Goal: Ask a question

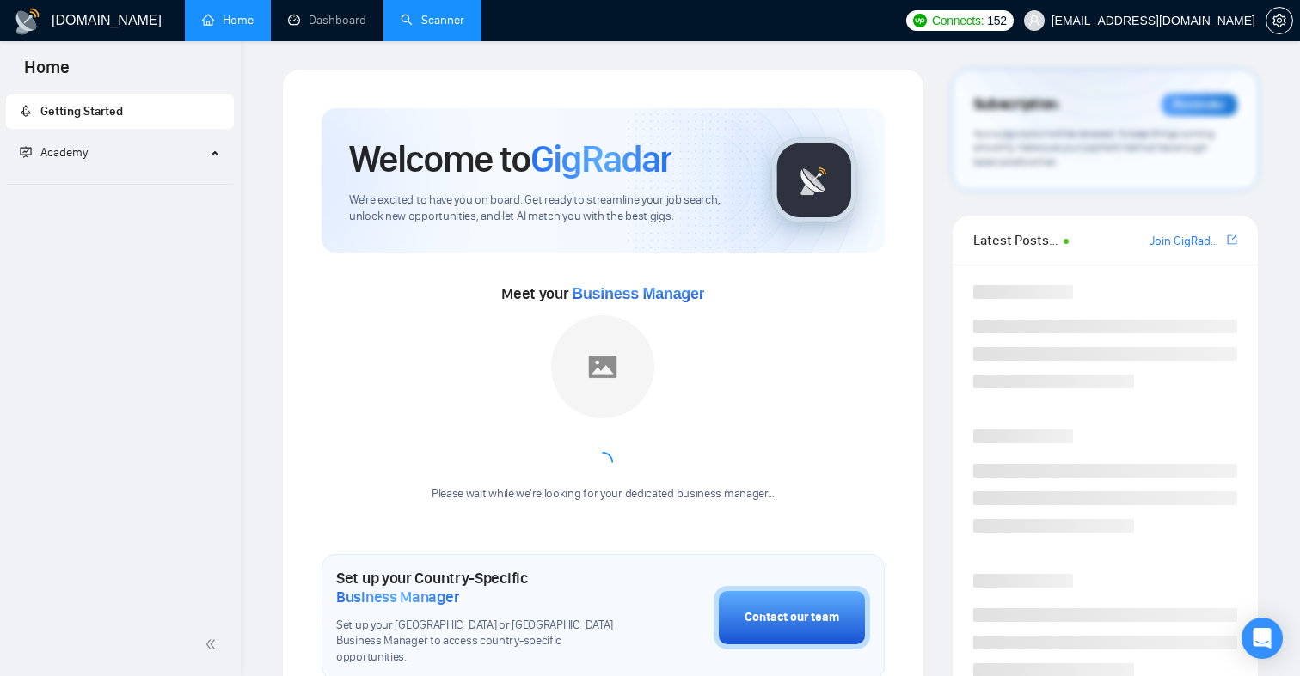
click at [408, 28] on link "Scanner" at bounding box center [433, 20] width 64 height 15
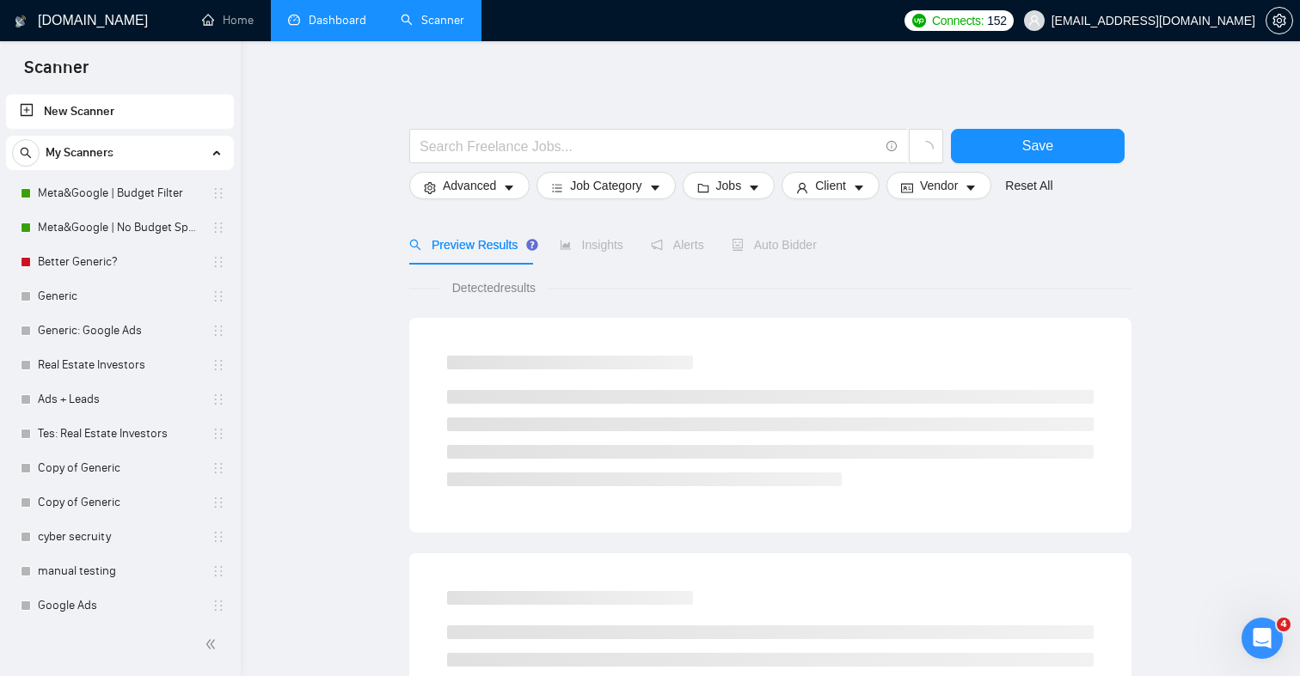
click at [342, 17] on link "Dashboard" at bounding box center [327, 20] width 78 height 15
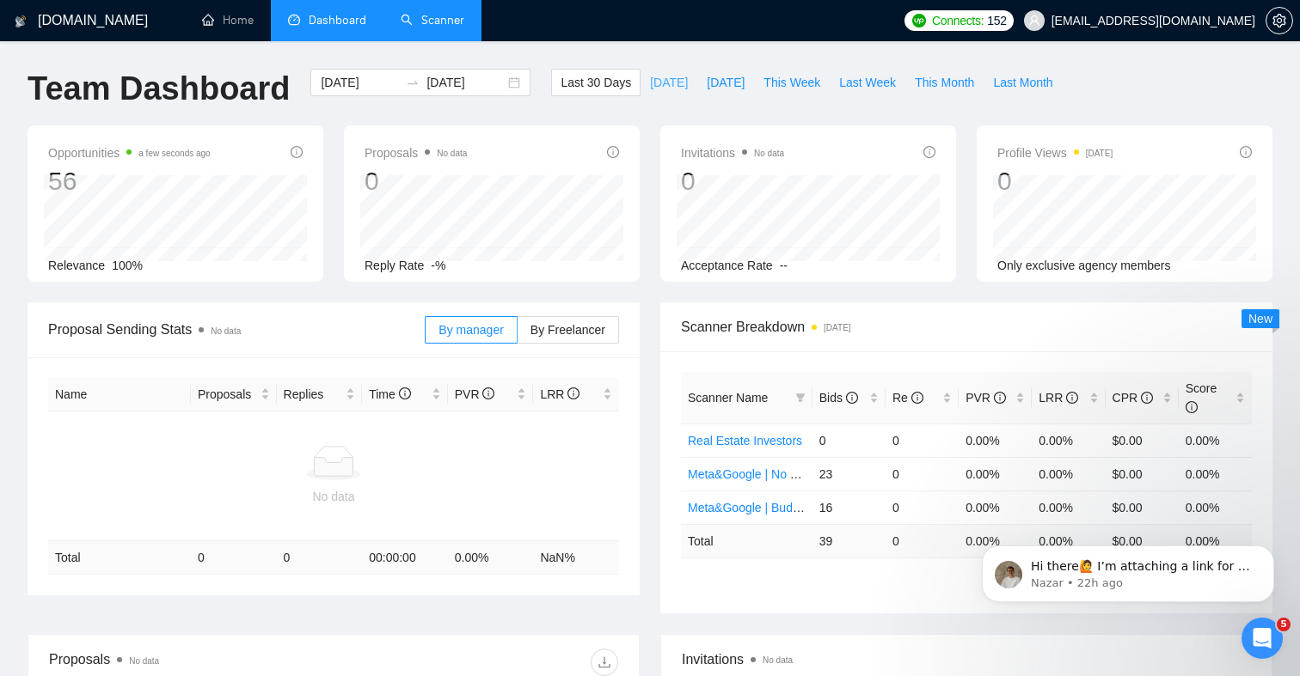
click at [659, 86] on span "[DATE]" at bounding box center [669, 82] width 38 height 19
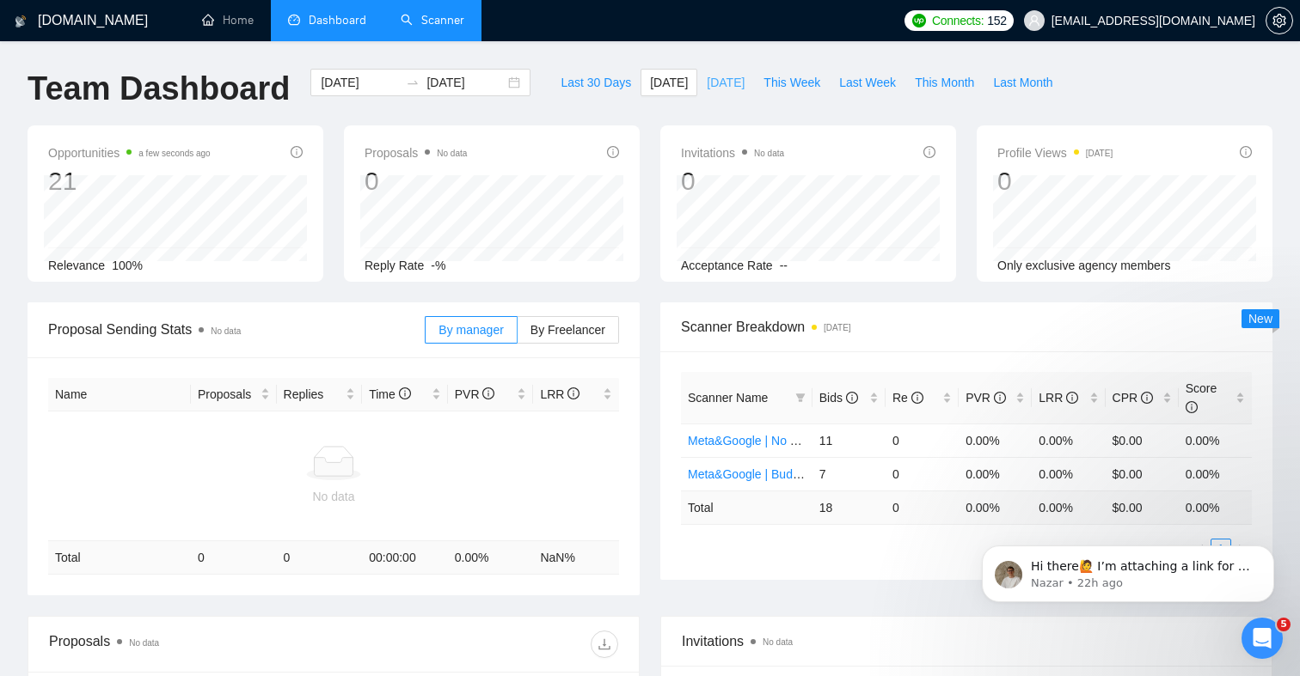
click at [715, 91] on span "[DATE]" at bounding box center [726, 82] width 38 height 19
type input "[DATE]"
click at [615, 88] on span "Last 30 Days" at bounding box center [595, 82] width 70 height 19
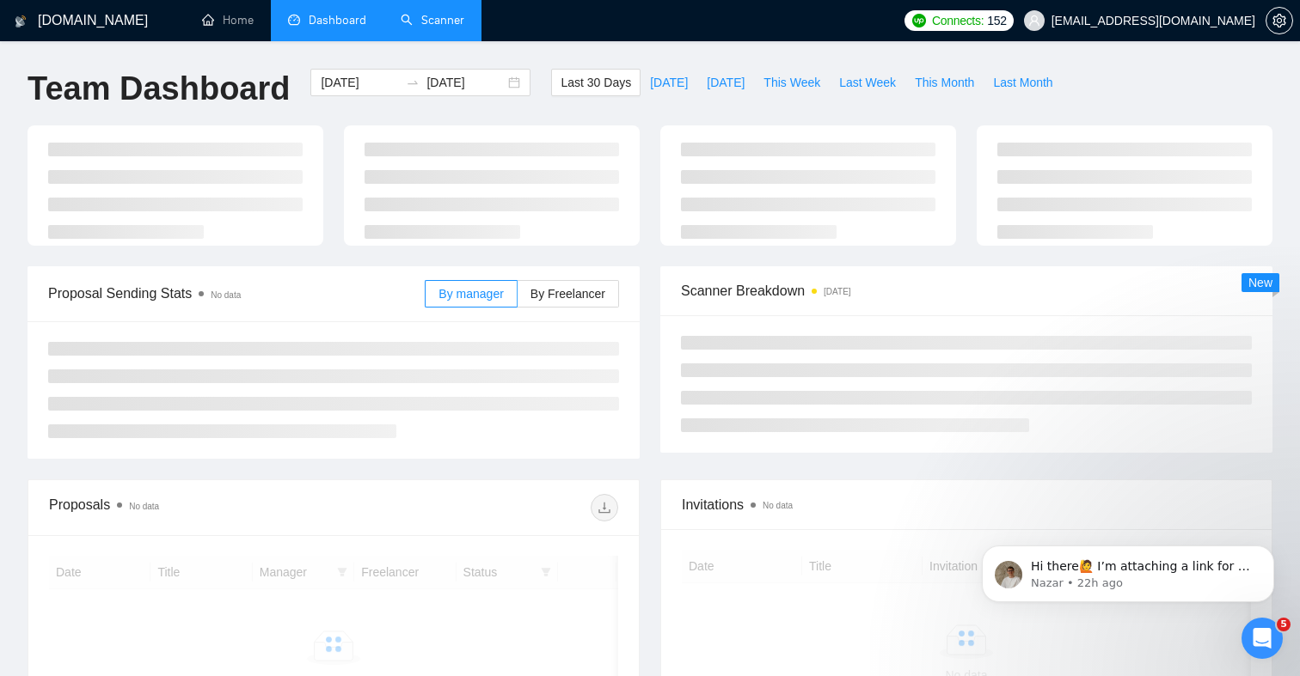
type input "[DATE]"
click at [660, 88] on span "[DATE]" at bounding box center [669, 82] width 38 height 19
type input "[DATE]"
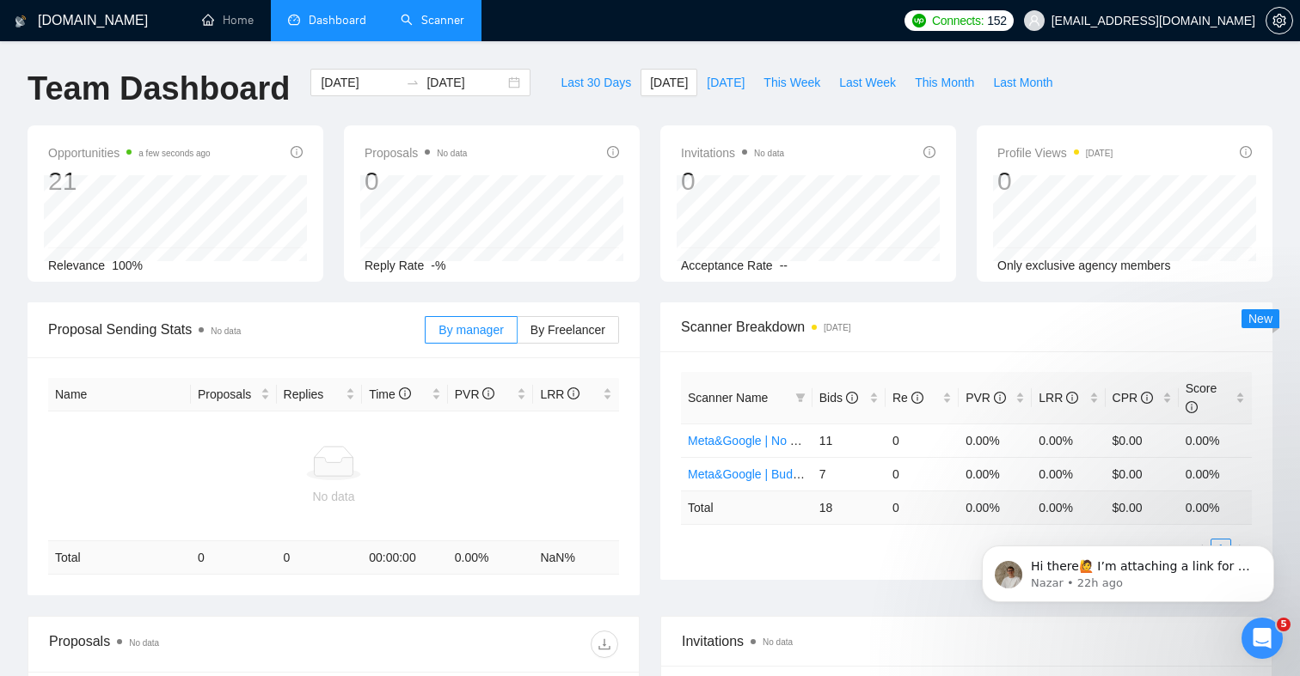
click at [1266, 30] on div at bounding box center [1279, 20] width 28 height 41
click at [1273, 25] on icon "setting" at bounding box center [1279, 21] width 14 height 14
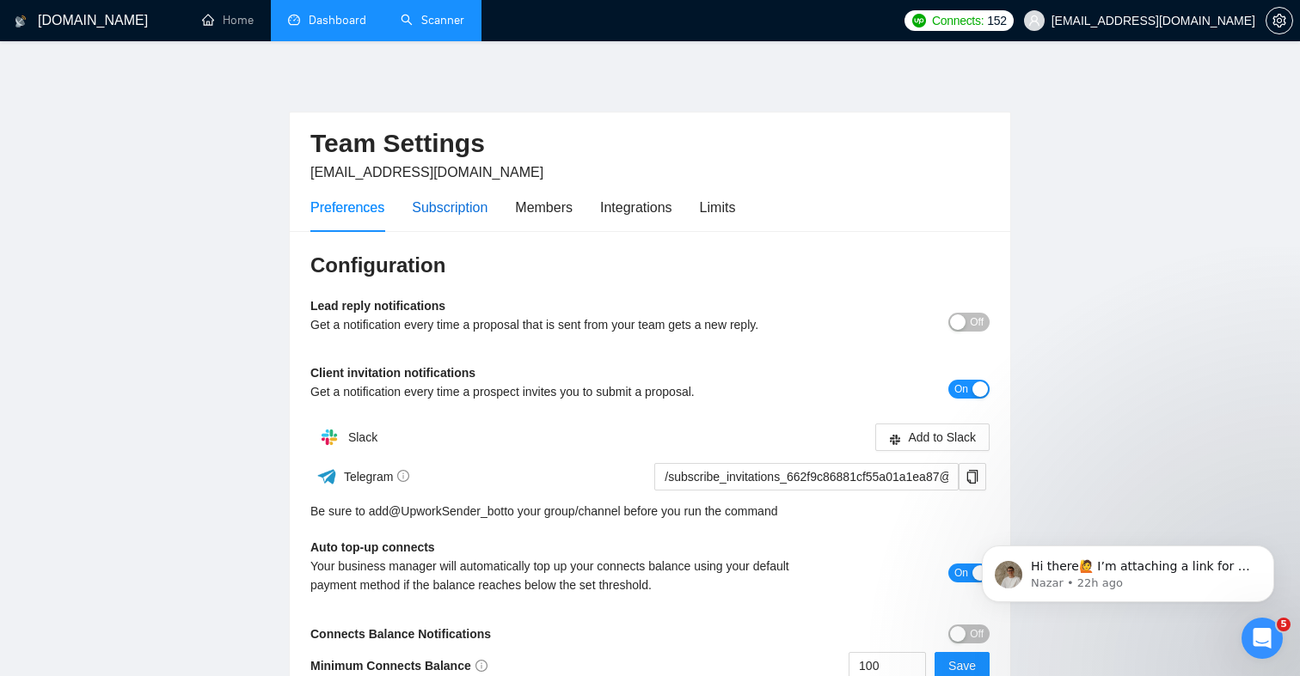
click at [461, 198] on div "Subscription" at bounding box center [450, 207] width 76 height 21
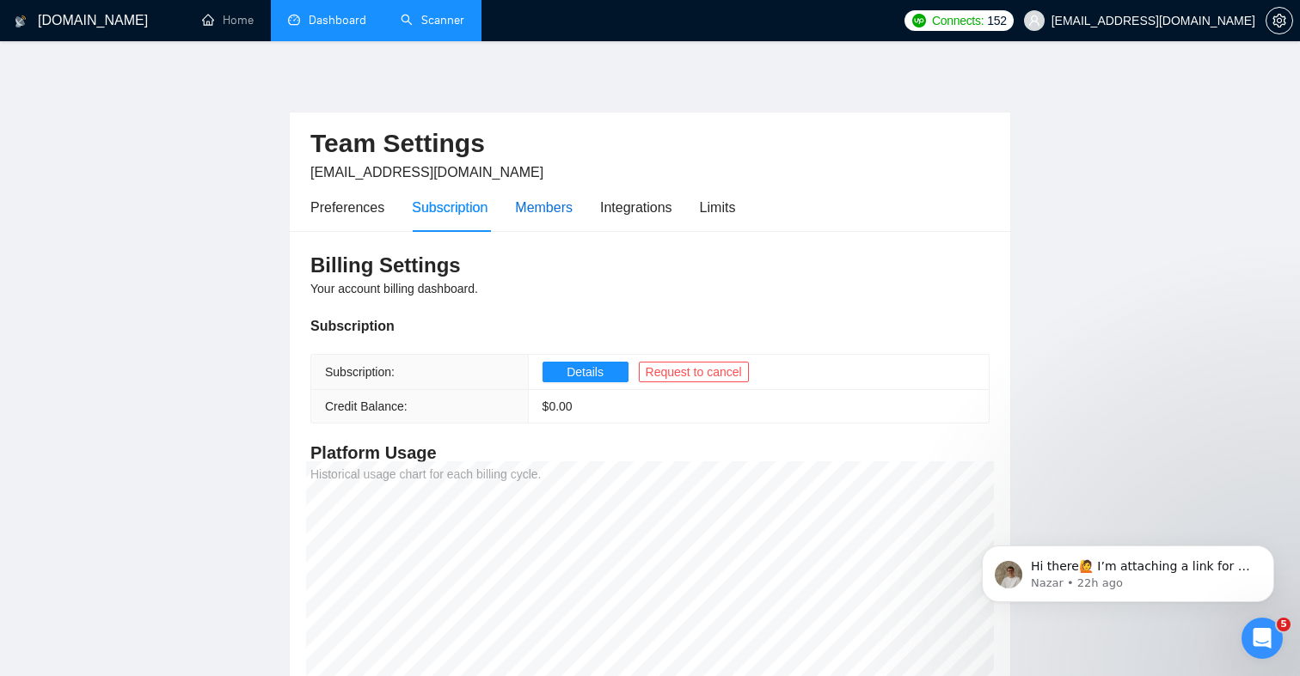
click at [572, 209] on div "Members" at bounding box center [544, 207] width 58 height 21
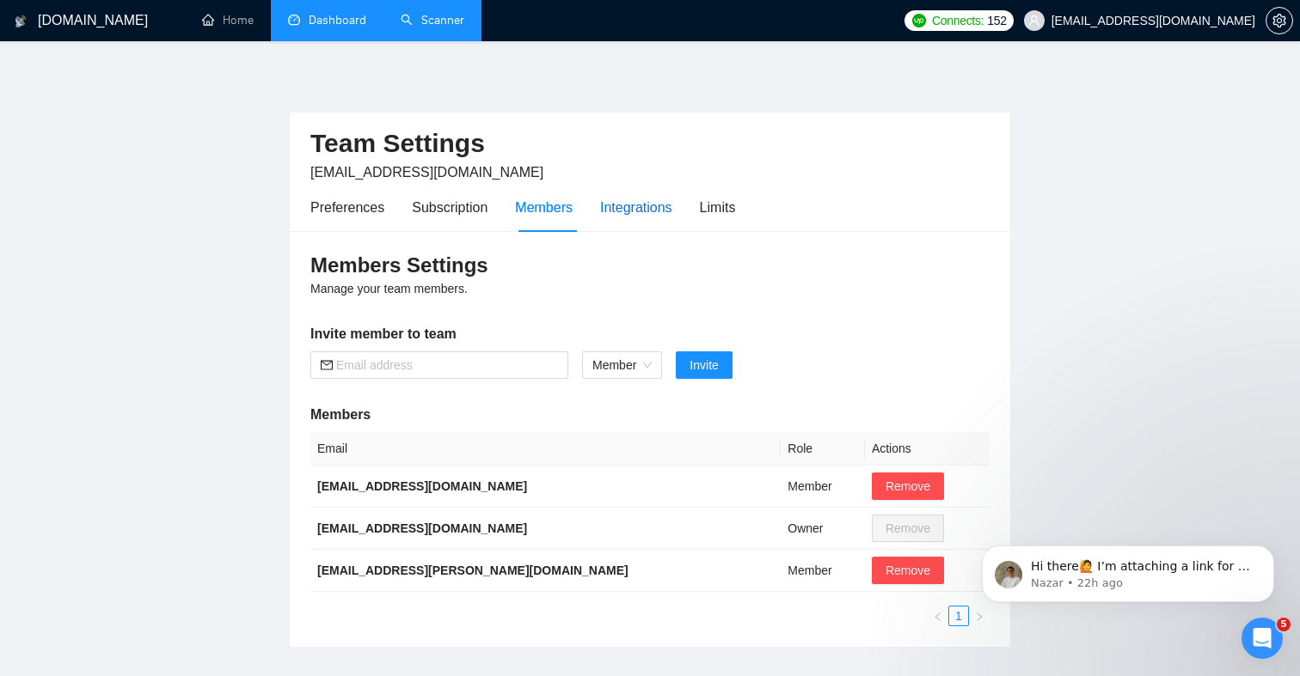
click at [621, 203] on div "Integrations" at bounding box center [636, 207] width 72 height 21
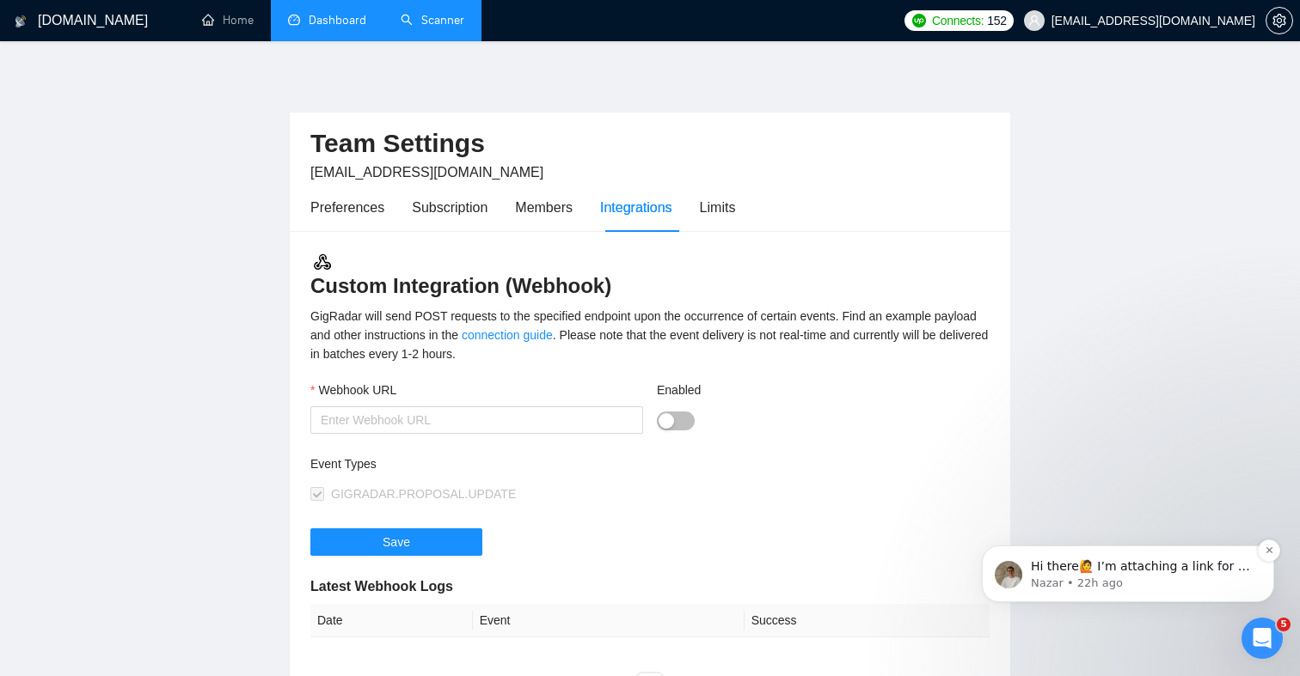
click at [1123, 570] on p "Hi there🙋 I’m attaching a link for a short call with our expert, where you’ll b…" at bounding box center [1142, 567] width 222 height 17
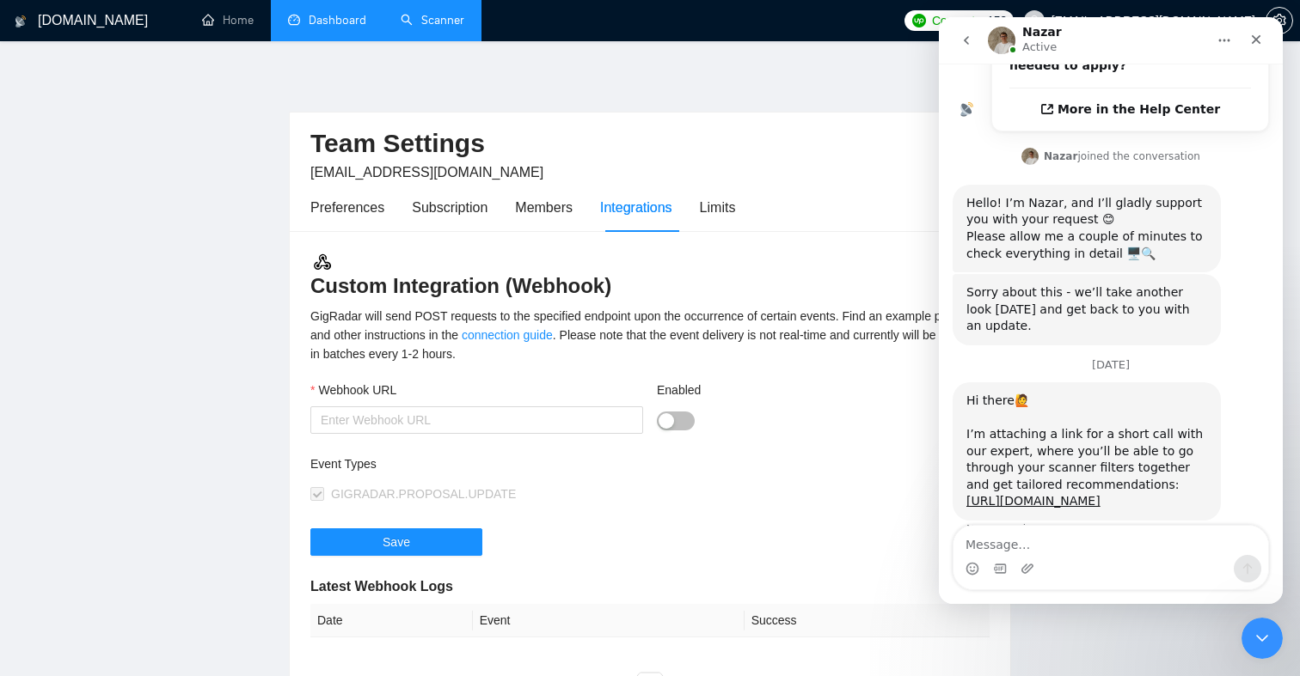
scroll to position [557, 0]
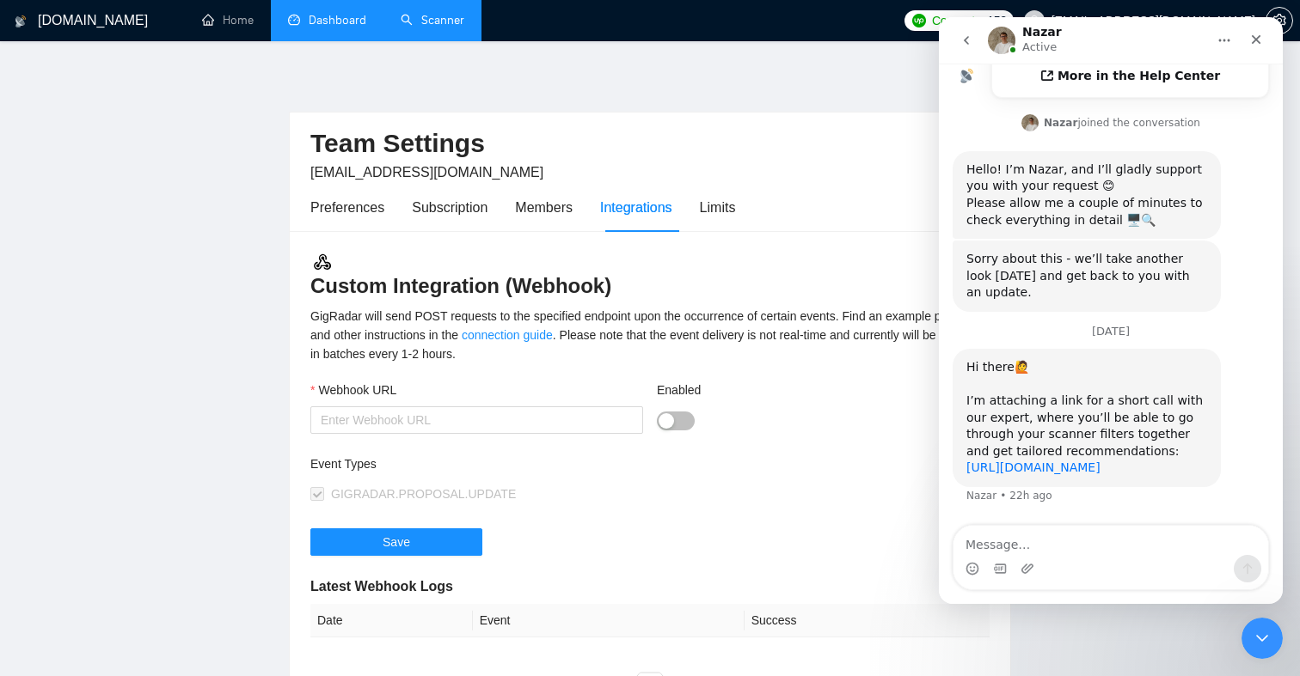
click at [1069, 461] on link "[URL][DOMAIN_NAME]" at bounding box center [1033, 468] width 134 height 14
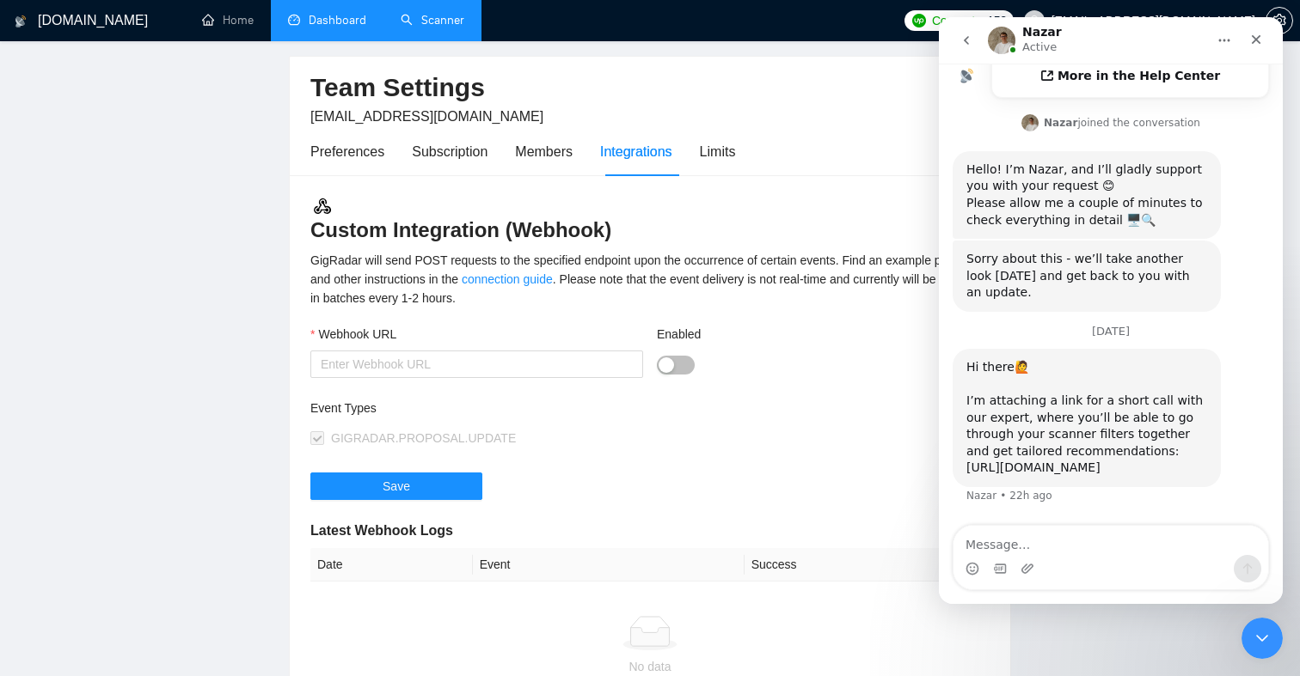
scroll to position [0, 0]
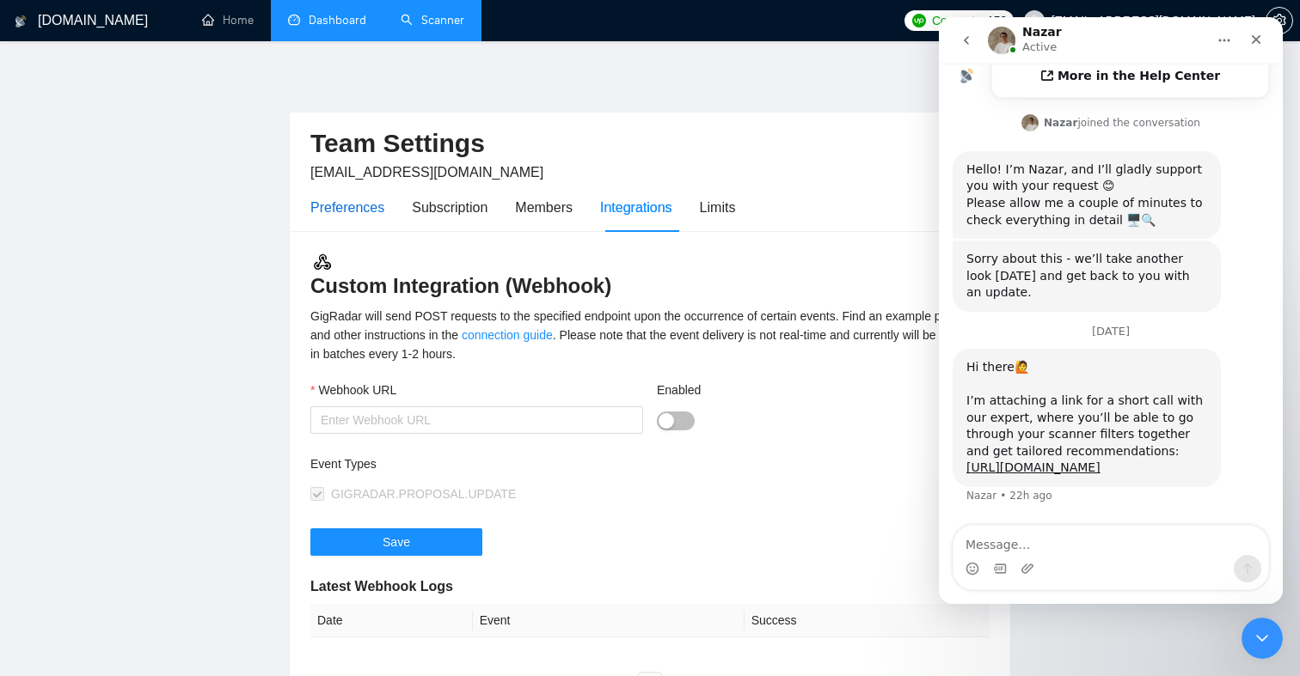
click at [354, 203] on div "Preferences" at bounding box center [347, 207] width 74 height 21
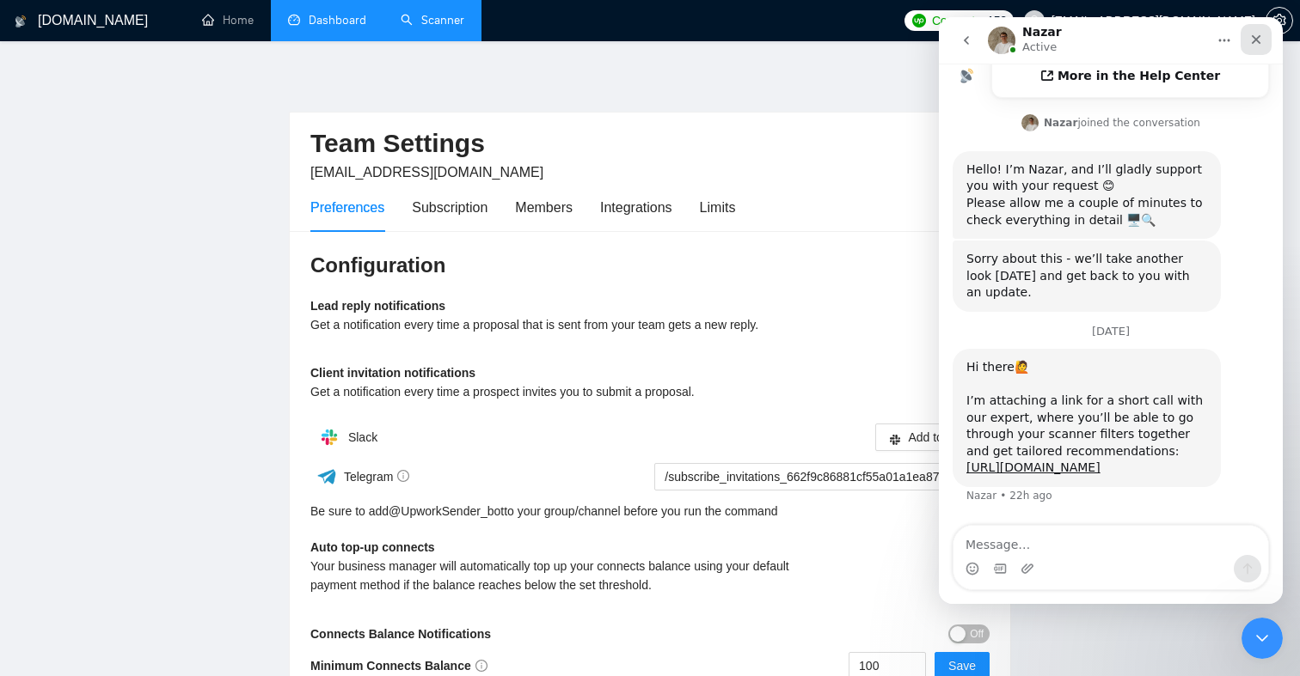
click at [1255, 39] on icon "Close" at bounding box center [1255, 39] width 9 height 9
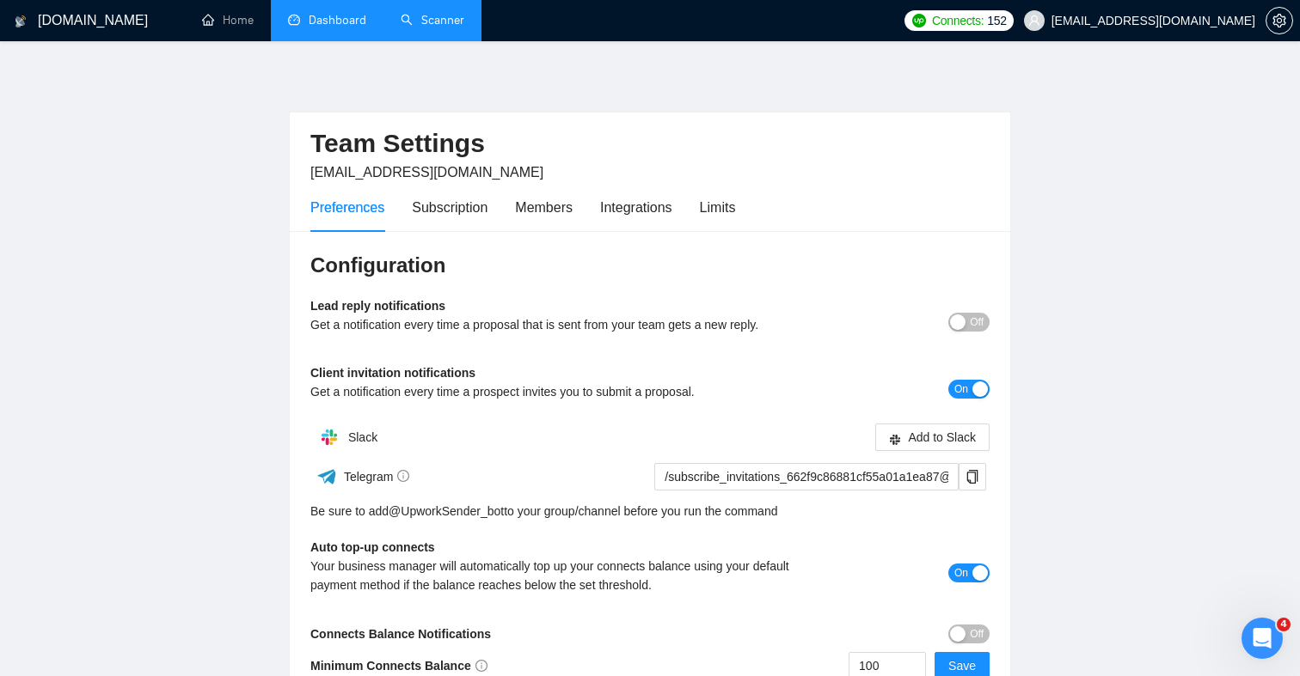
click at [422, 13] on link "Scanner" at bounding box center [433, 20] width 64 height 15
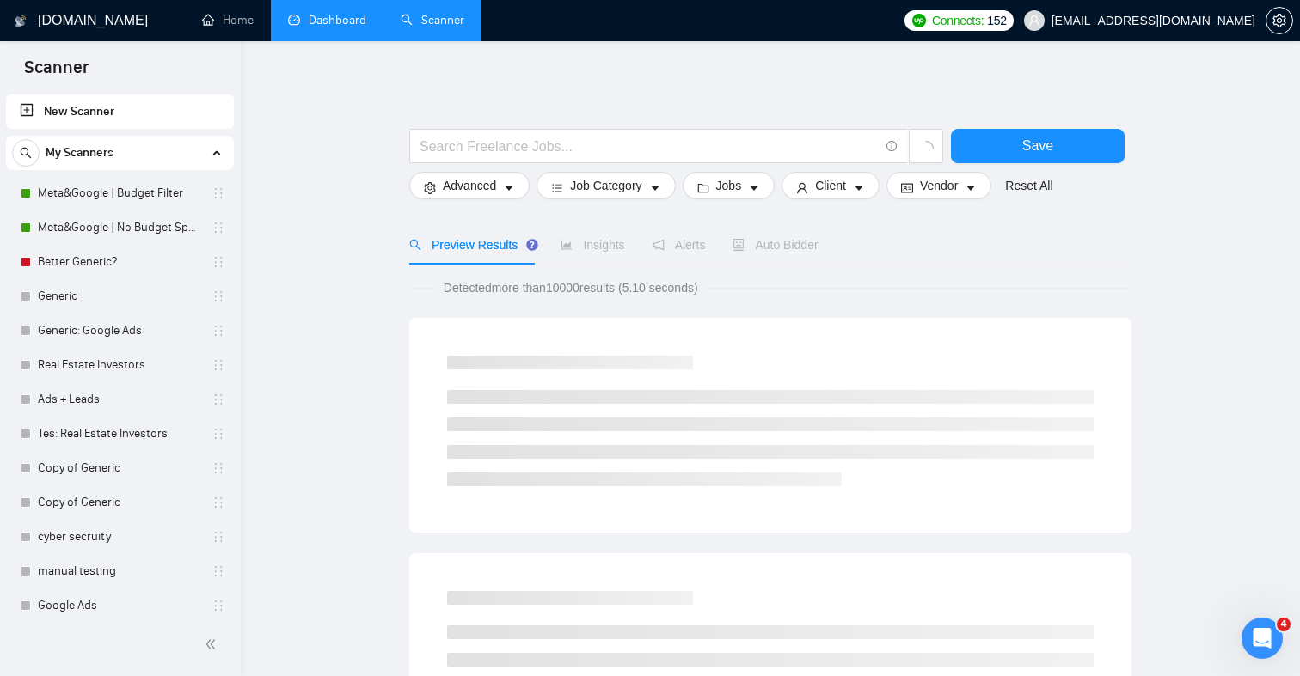
click at [327, 13] on link "Dashboard" at bounding box center [327, 20] width 78 height 15
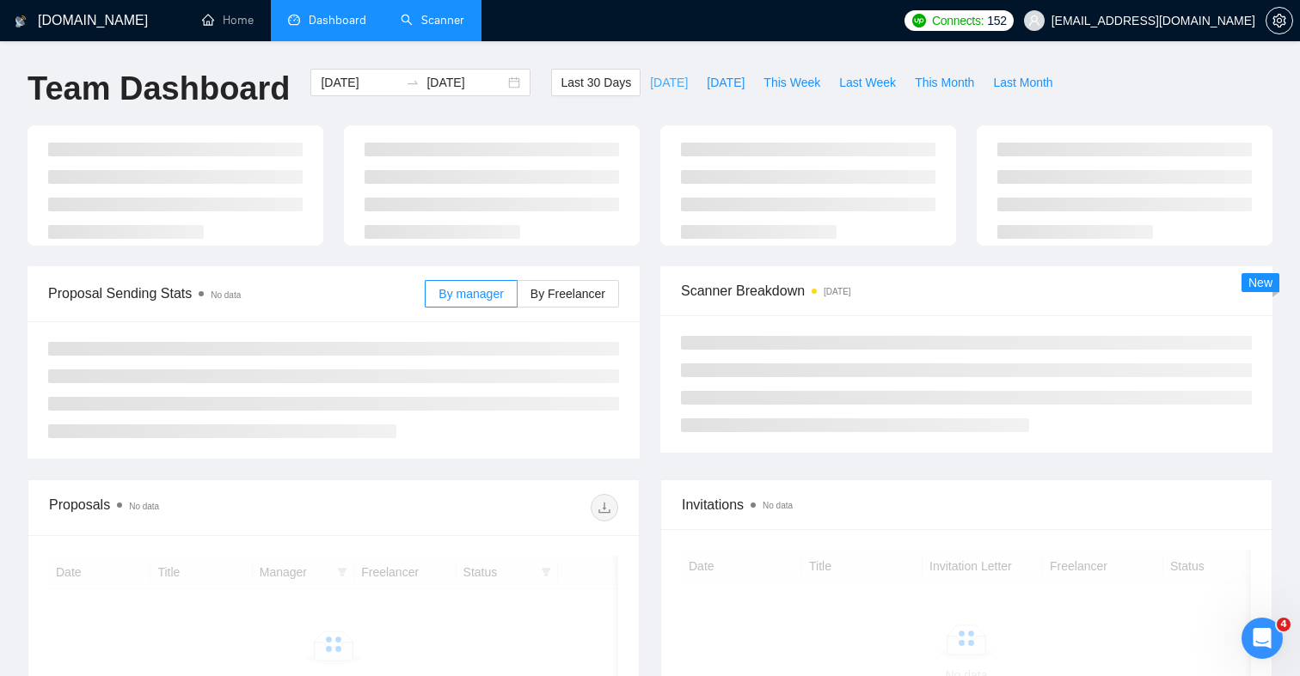
click at [651, 86] on span "[DATE]" at bounding box center [669, 82] width 38 height 19
type input "[DATE]"
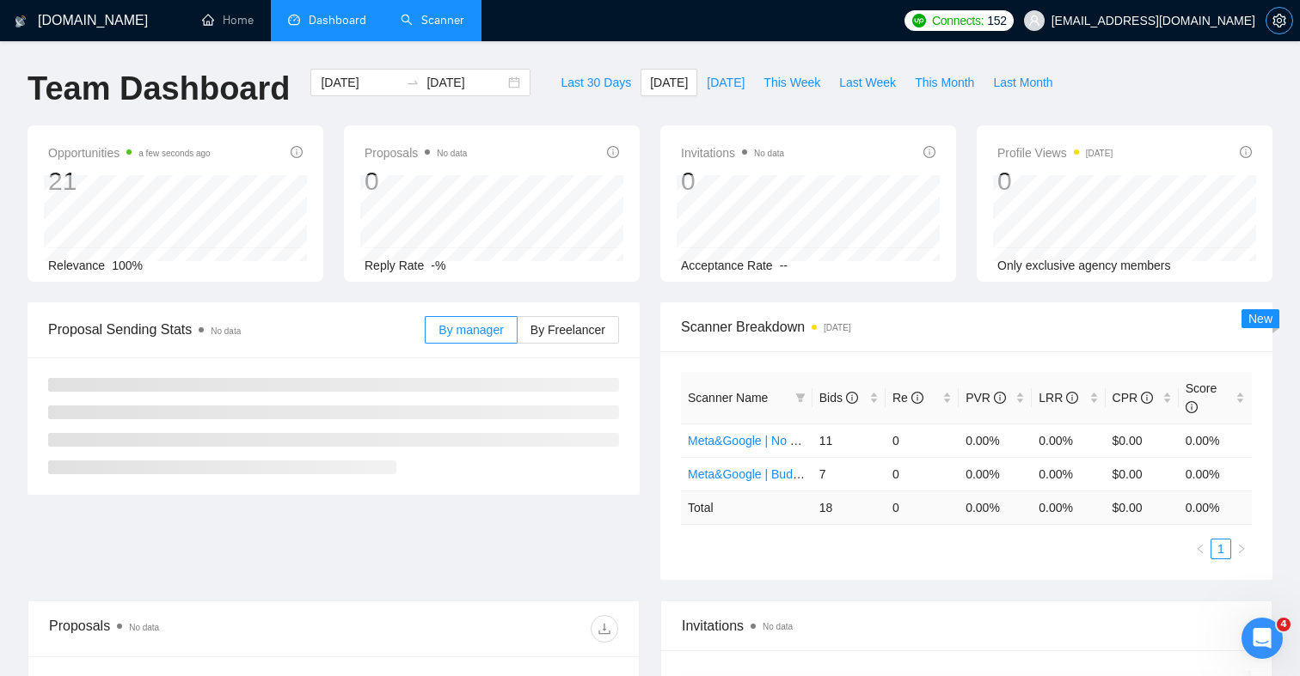
click at [1270, 18] on span "setting" at bounding box center [1279, 21] width 26 height 14
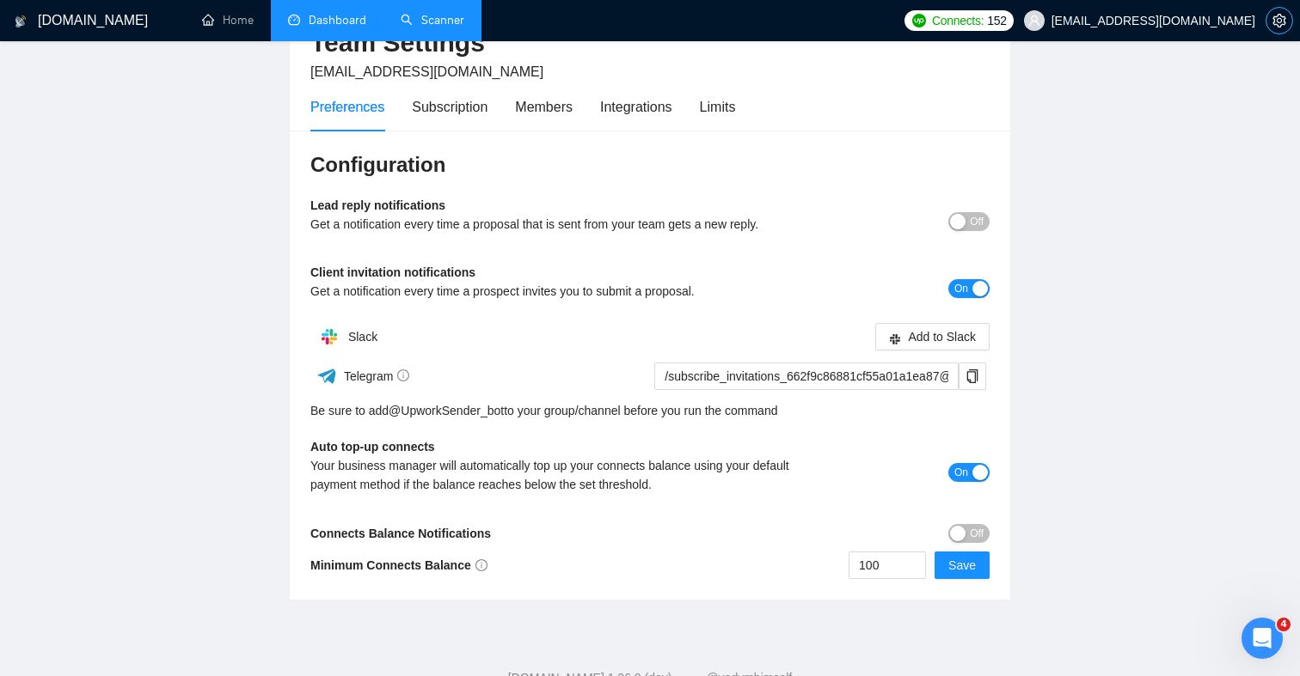
scroll to position [157, 0]
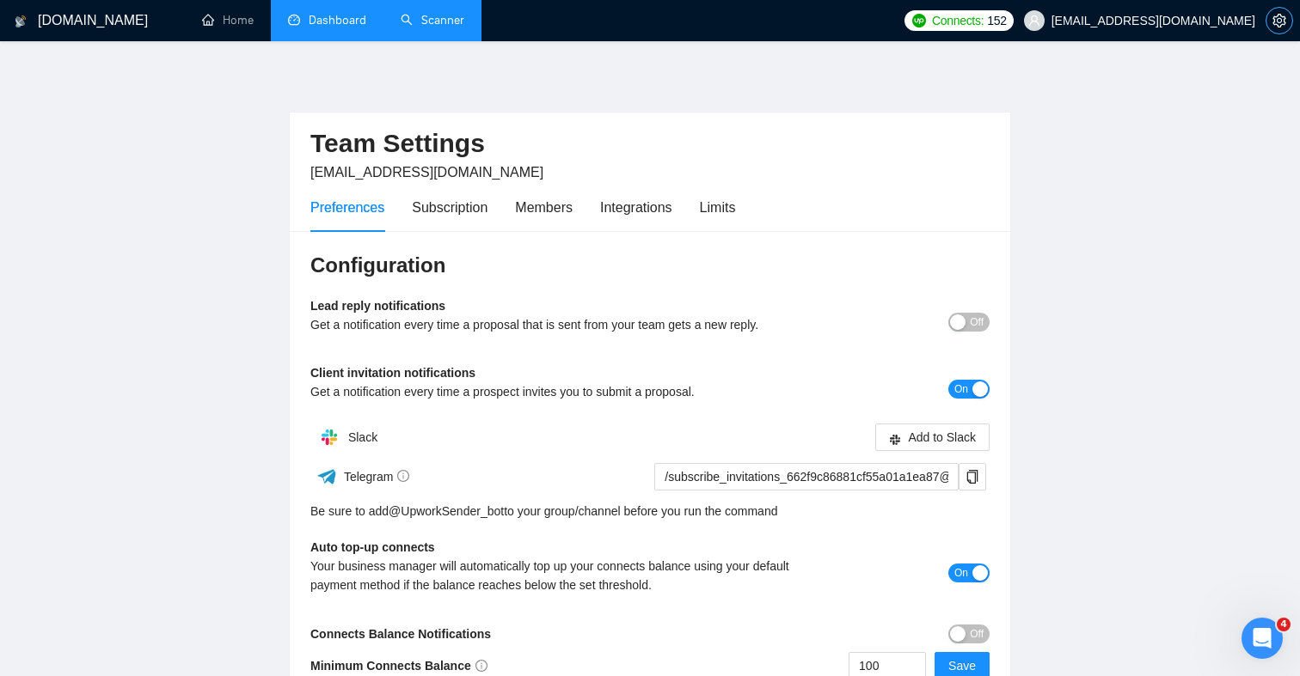
scroll to position [79, 0]
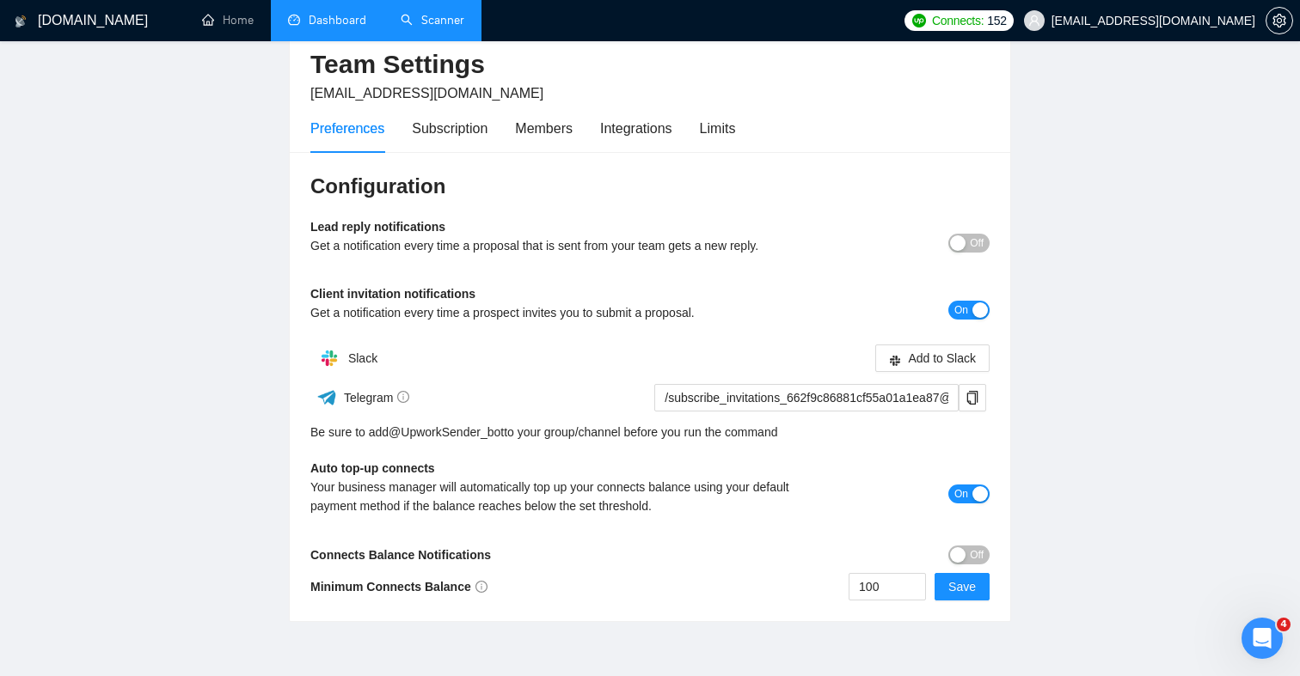
click at [342, 15] on link "Dashboard" at bounding box center [327, 20] width 78 height 15
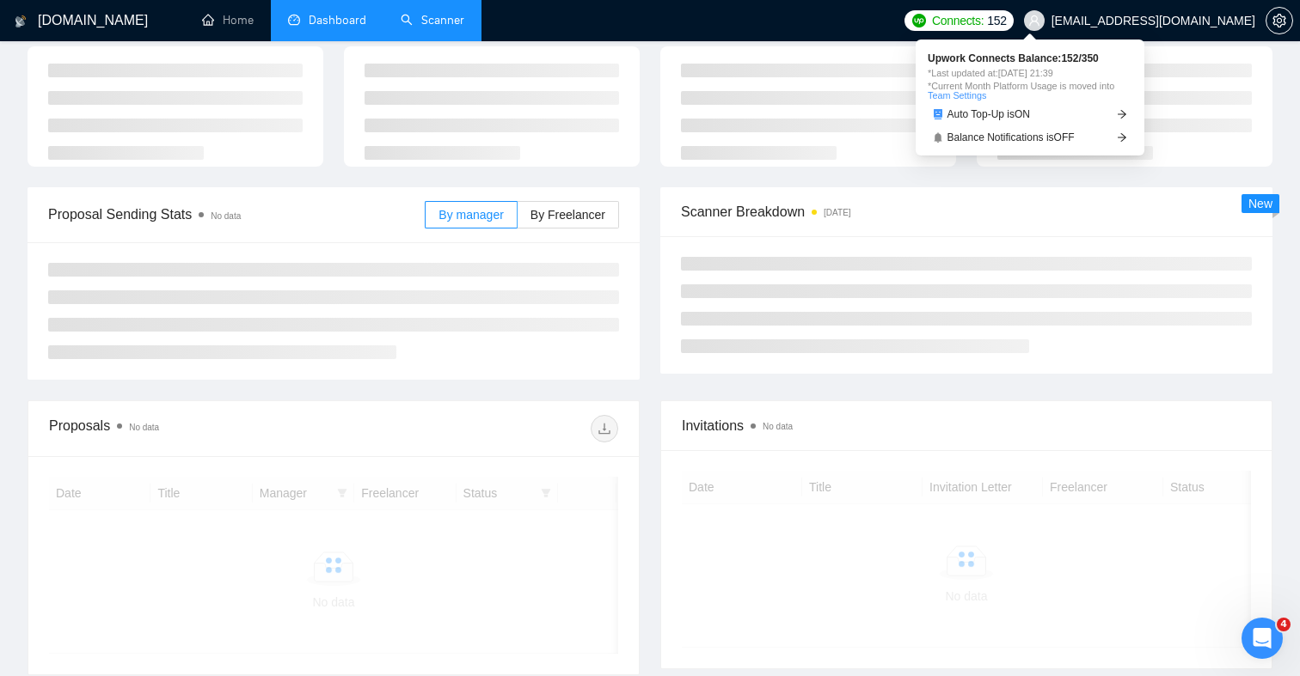
click at [983, 11] on span "Connects:" at bounding box center [958, 20] width 52 height 19
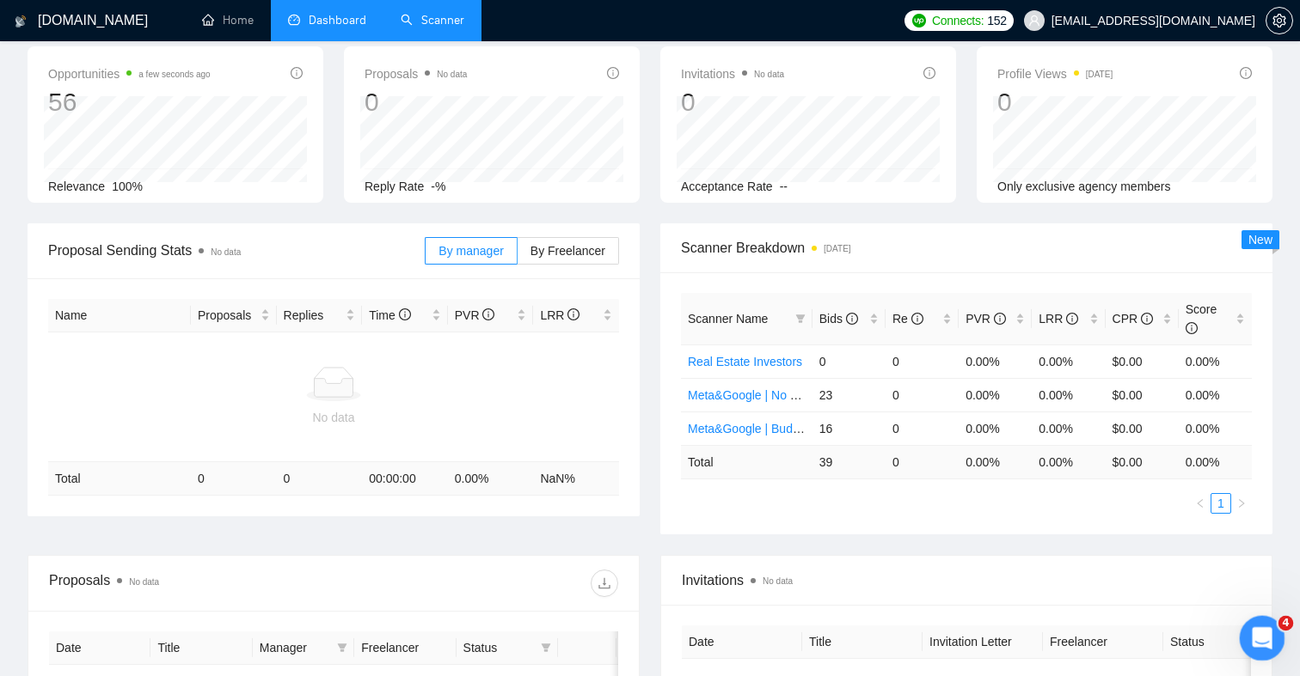
click at [1257, 643] on icon "Open Intercom Messenger" at bounding box center [1259, 636] width 28 height 28
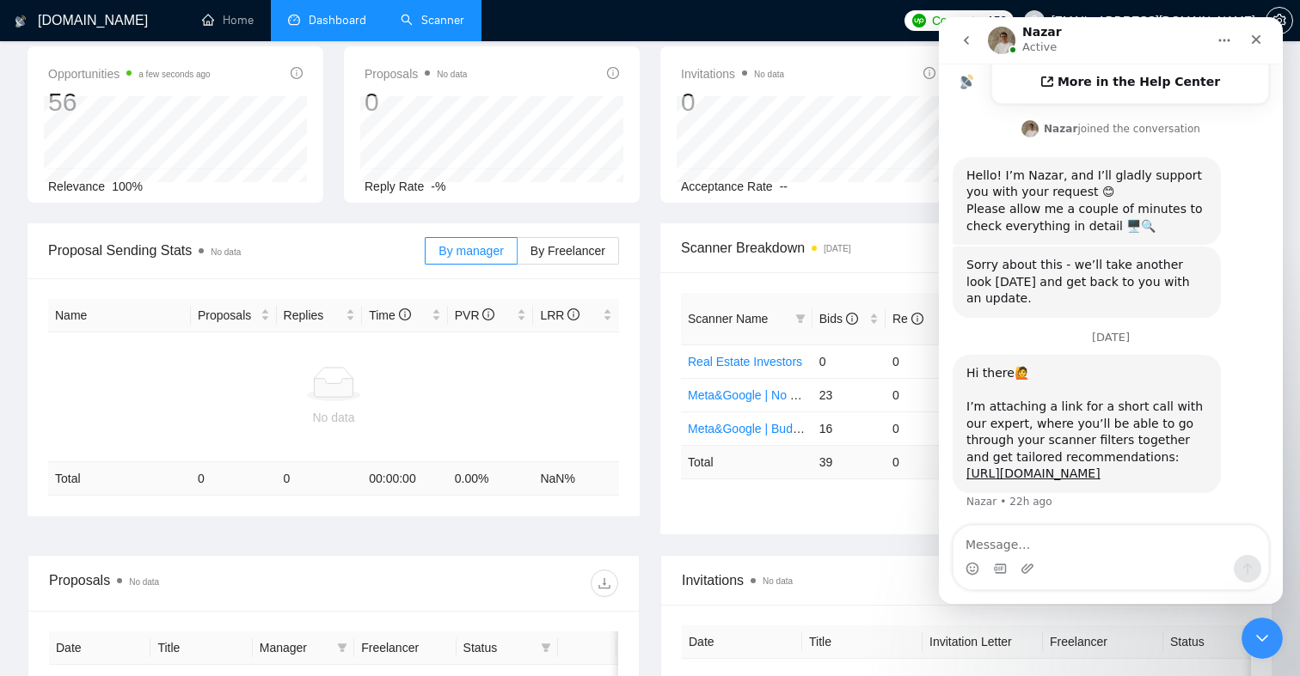
scroll to position [557, 0]
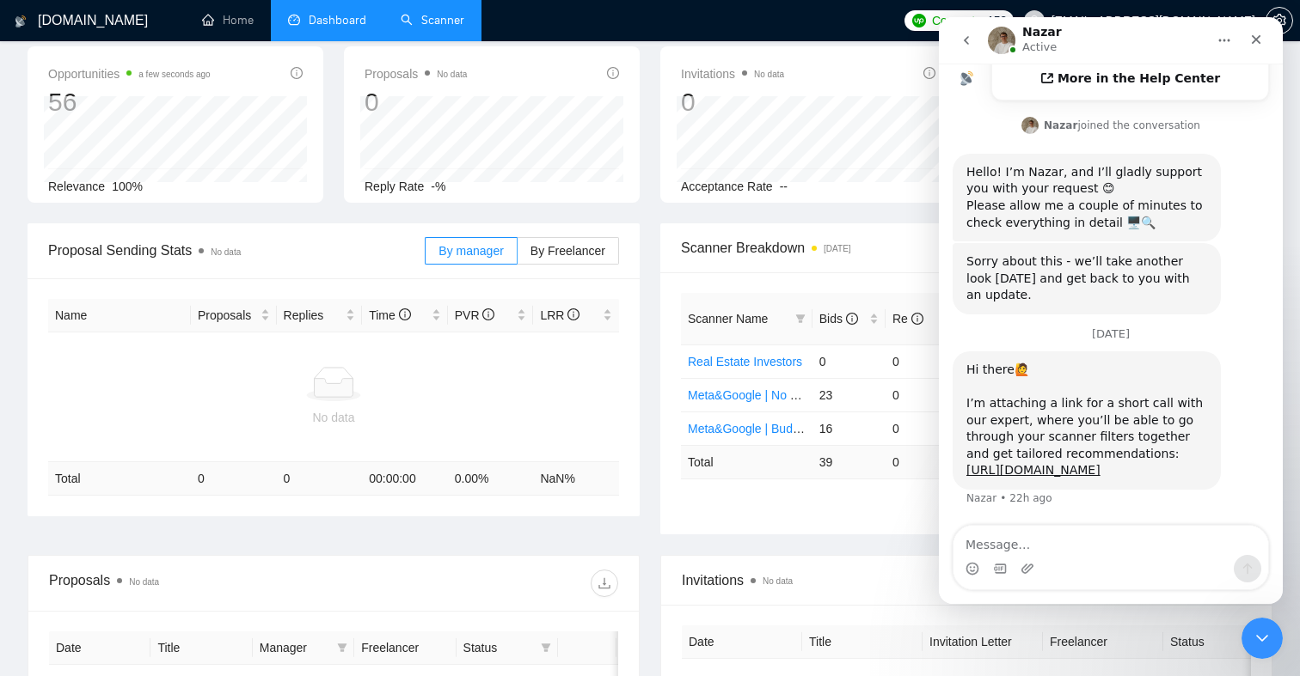
click at [1144, 549] on textarea "Message…" at bounding box center [1110, 540] width 315 height 29
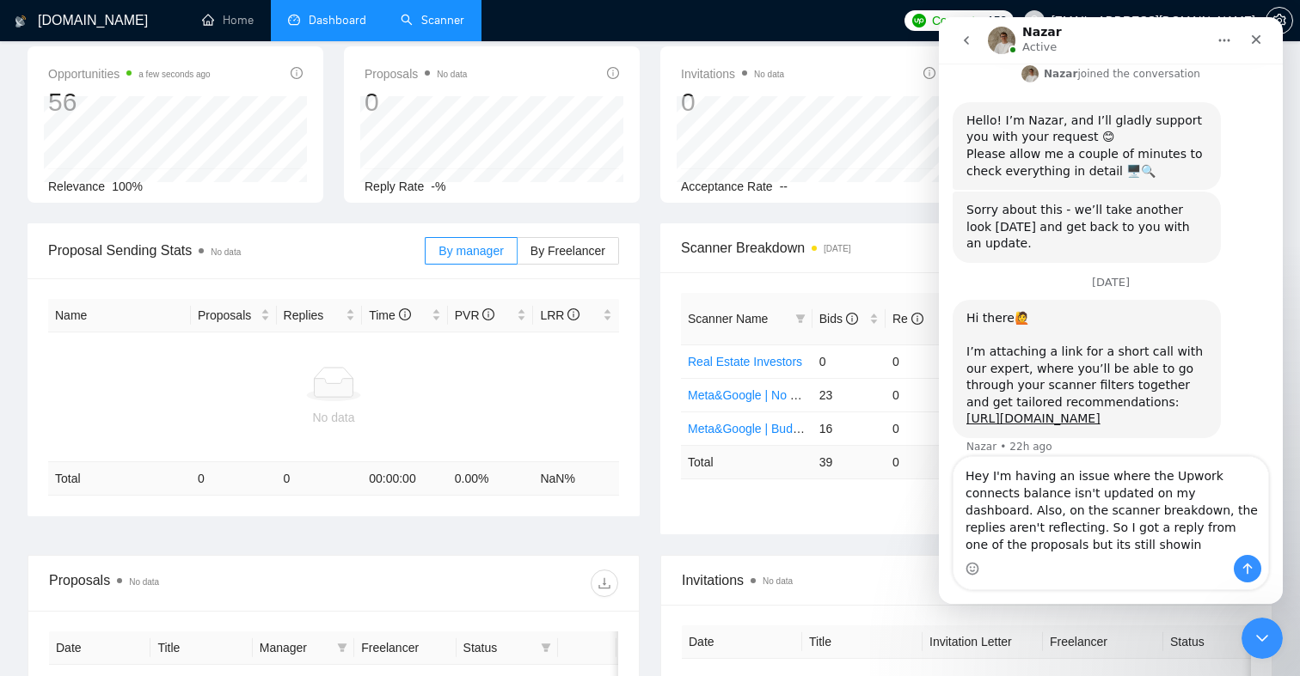
scroll to position [626, 0]
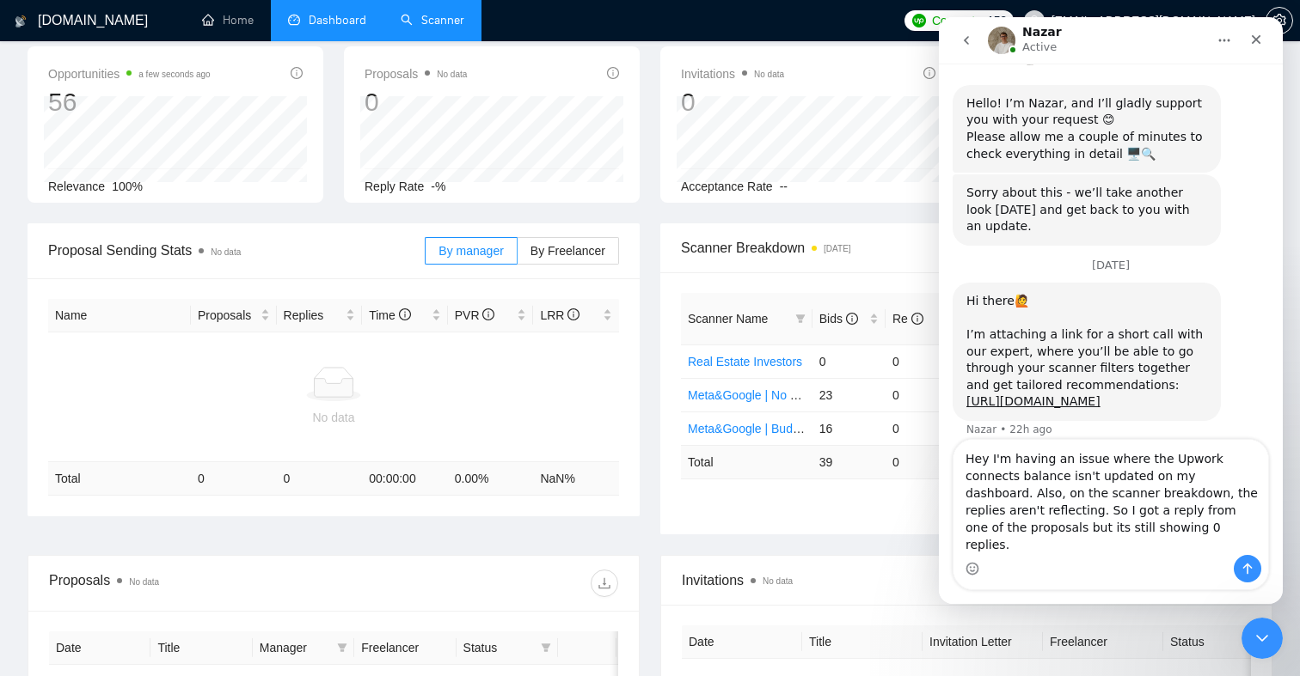
type textarea "Hey I'm having an issue where the Upwork connects balance isn't updated on my d…"
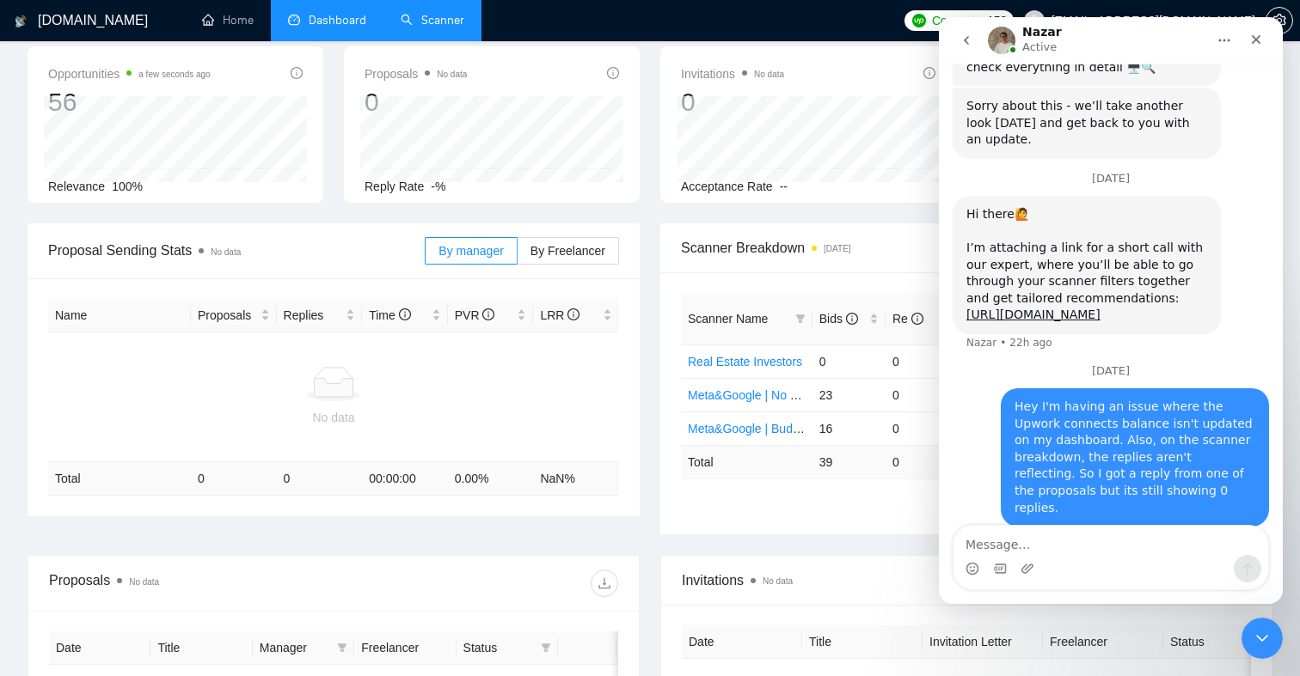
scroll to position [715, 0]
drag, startPoint x: 1257, startPoint y: 44, endPoint x: 2148, endPoint y: 74, distance: 891.8
click at [1257, 44] on icon "Close" at bounding box center [1256, 40] width 14 height 14
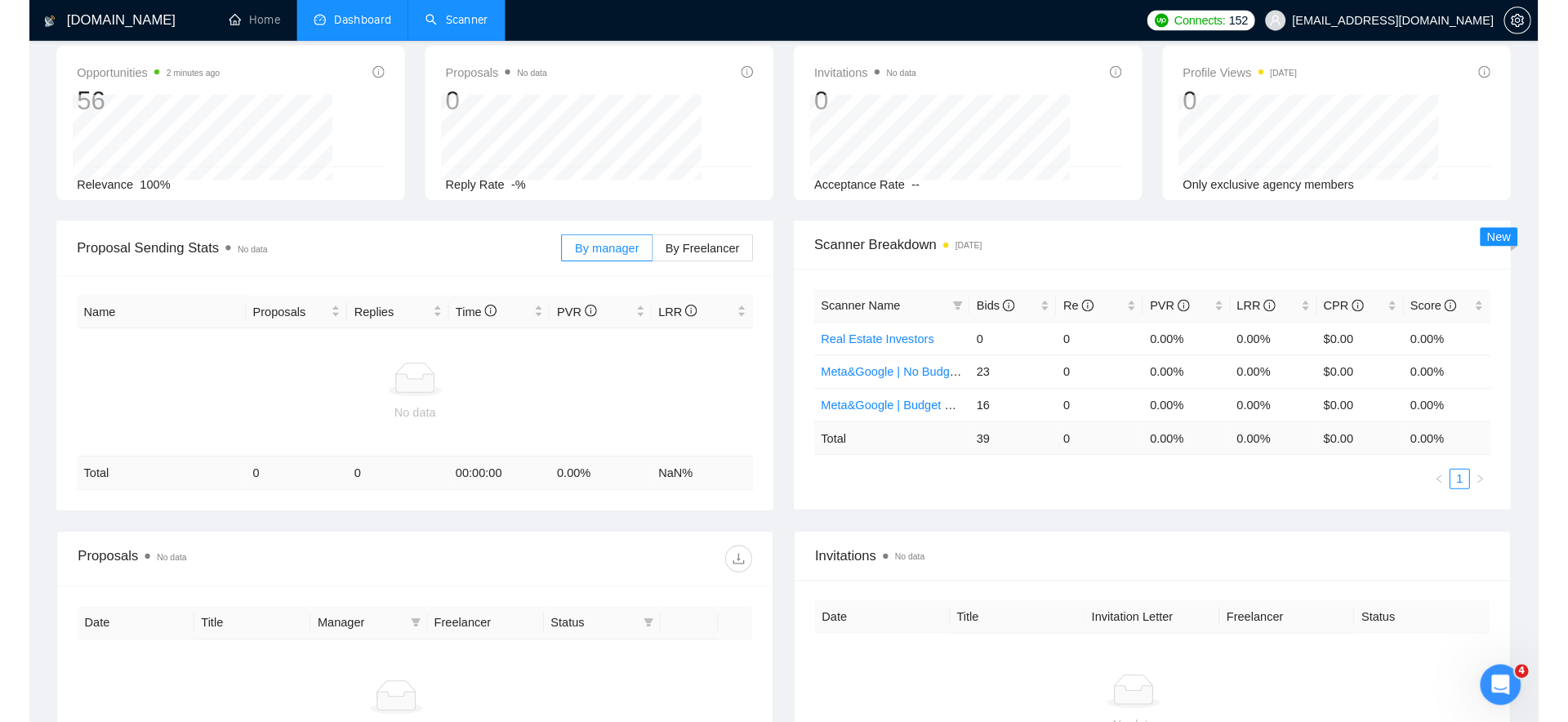
scroll to position [663, 0]
